Goal: Task Accomplishment & Management: Use online tool/utility

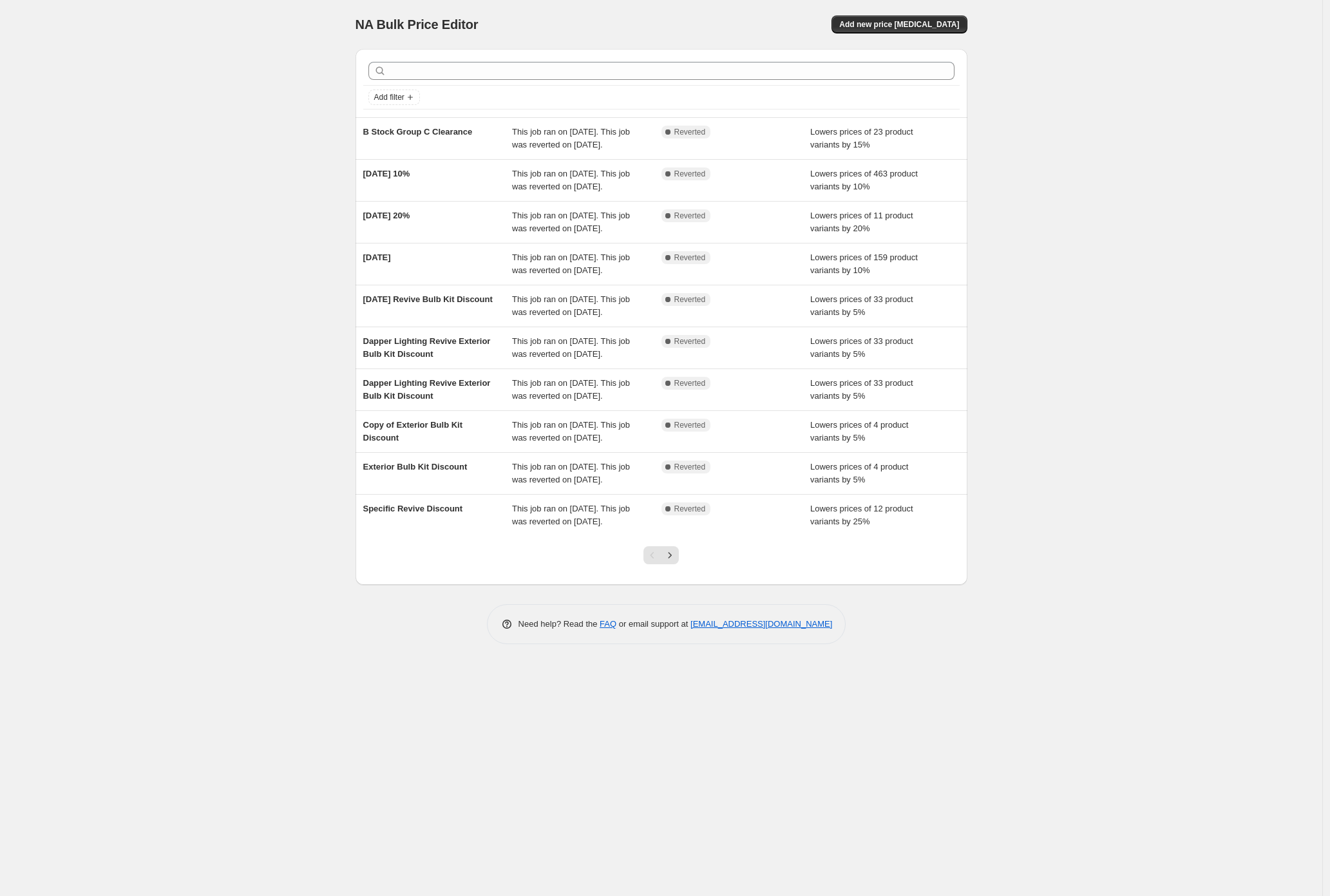
click at [131, 422] on div "NA Bulk Price Editor. This page is ready NA Bulk Price Editor Add new price [ME…" at bounding box center [661, 448] width 1323 height 896
click at [259, 394] on div "NA Bulk Price Editor. This page is ready NA Bulk Price Editor Add new price [ME…" at bounding box center [661, 448] width 1323 height 896
click at [895, 19] on span "Add new price [MEDICAL_DATA]" at bounding box center [899, 25] width 120 height 11
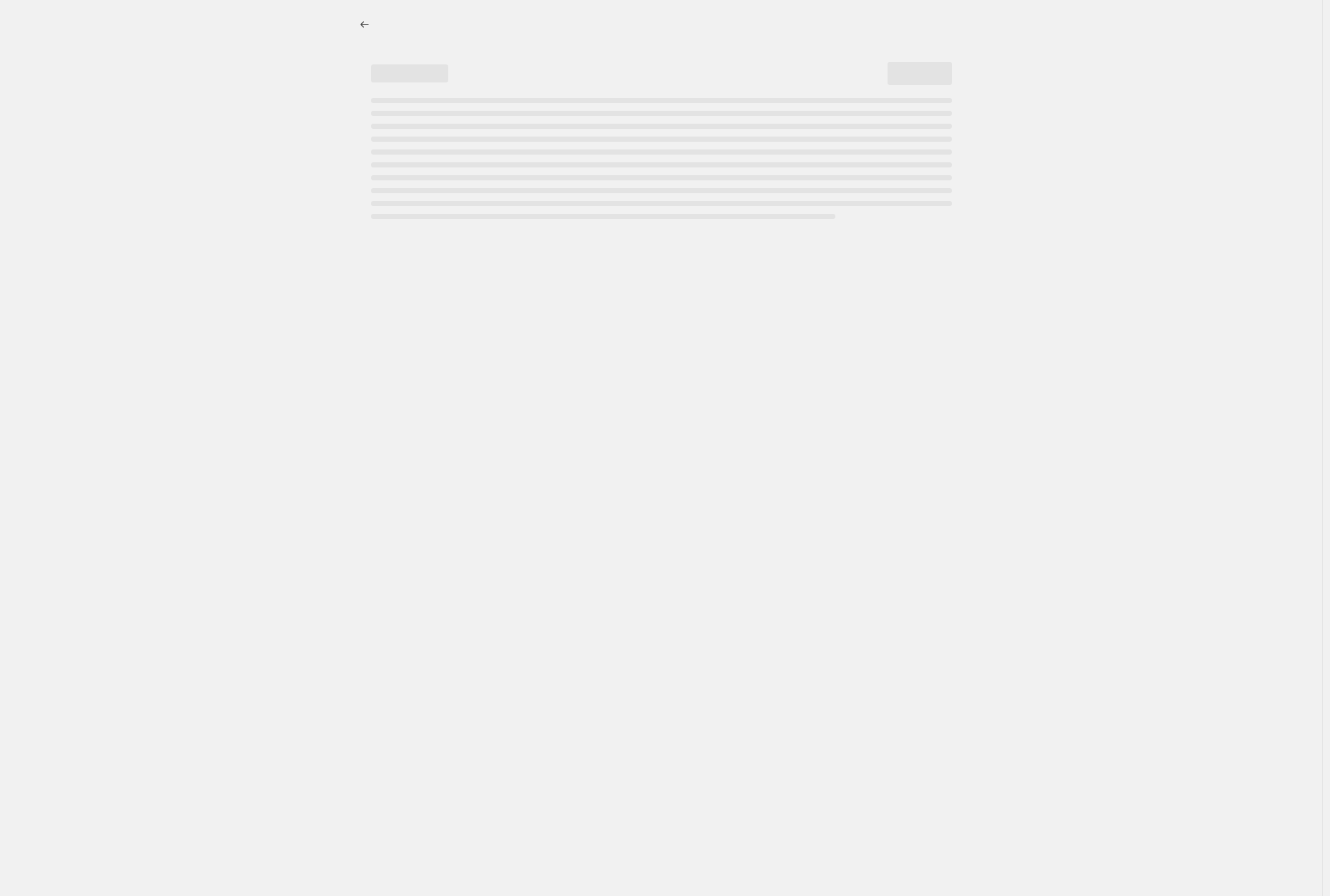
select select "percentage"
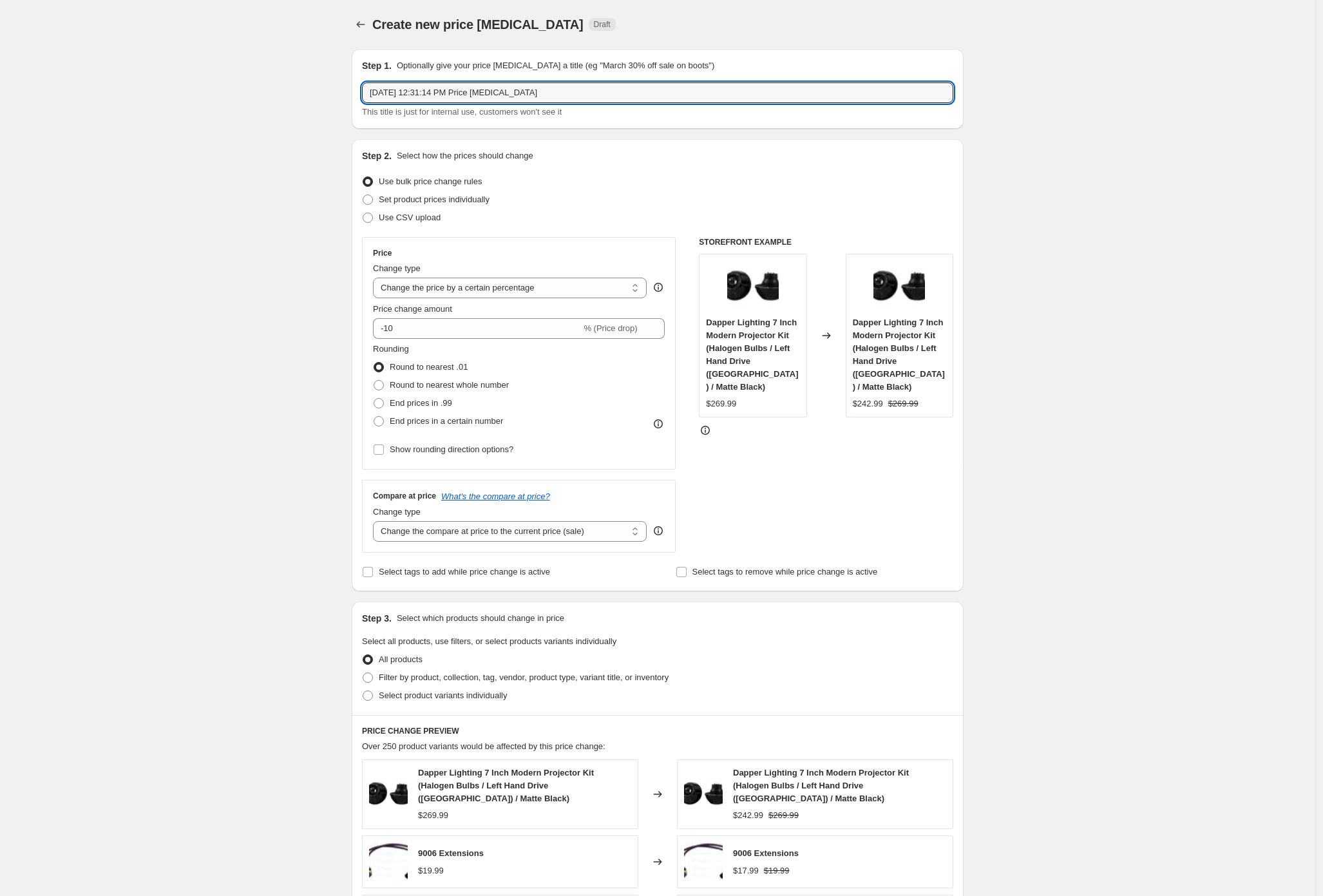
drag, startPoint x: 582, startPoint y: 98, endPoint x: 381, endPoint y: 78, distance: 202.0
click at [381, 79] on div "Step 1. Optionally give your price [MEDICAL_DATA] a title (eg "March 30% off sa…" at bounding box center [658, 89] width 592 height 60
click at [417, 94] on input "Advanced Price Increase" at bounding box center [658, 93] width 592 height 21
type input "Advanced Tail Light Price Increase"
click at [423, 288] on select "Change the price to a certain amount Change the price by a certain amount Chang…" at bounding box center [509, 288] width 274 height 21
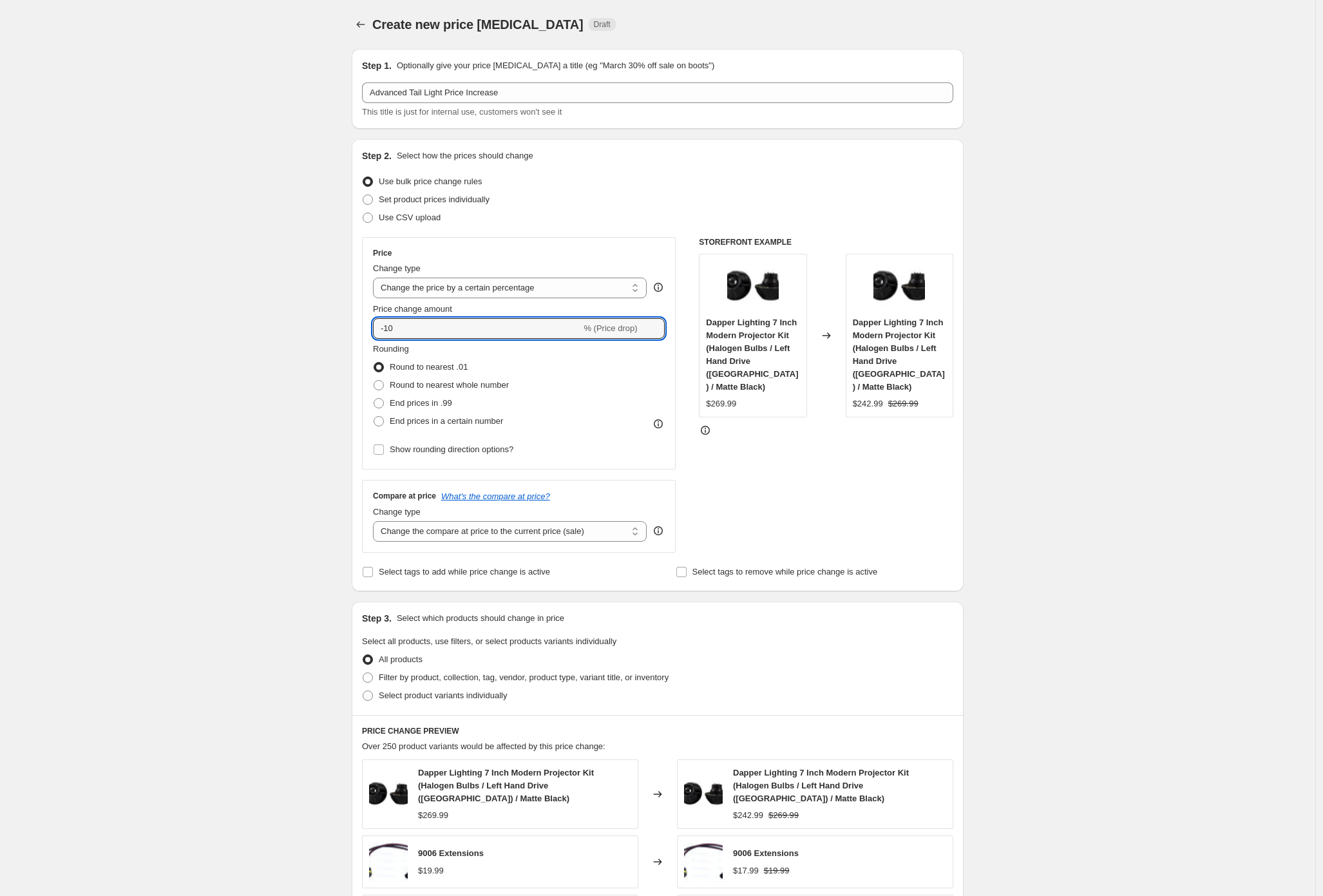
drag, startPoint x: 438, startPoint y: 324, endPoint x: 266, endPoint y: 316, distance: 172.2
click at [311, 318] on div "Create new price [MEDICAL_DATA]. This page is ready Create new price [MEDICAL_D…" at bounding box center [658, 654] width 1315 height 1309
type input "20"
